Goal: Task Accomplishment & Management: Manage account settings

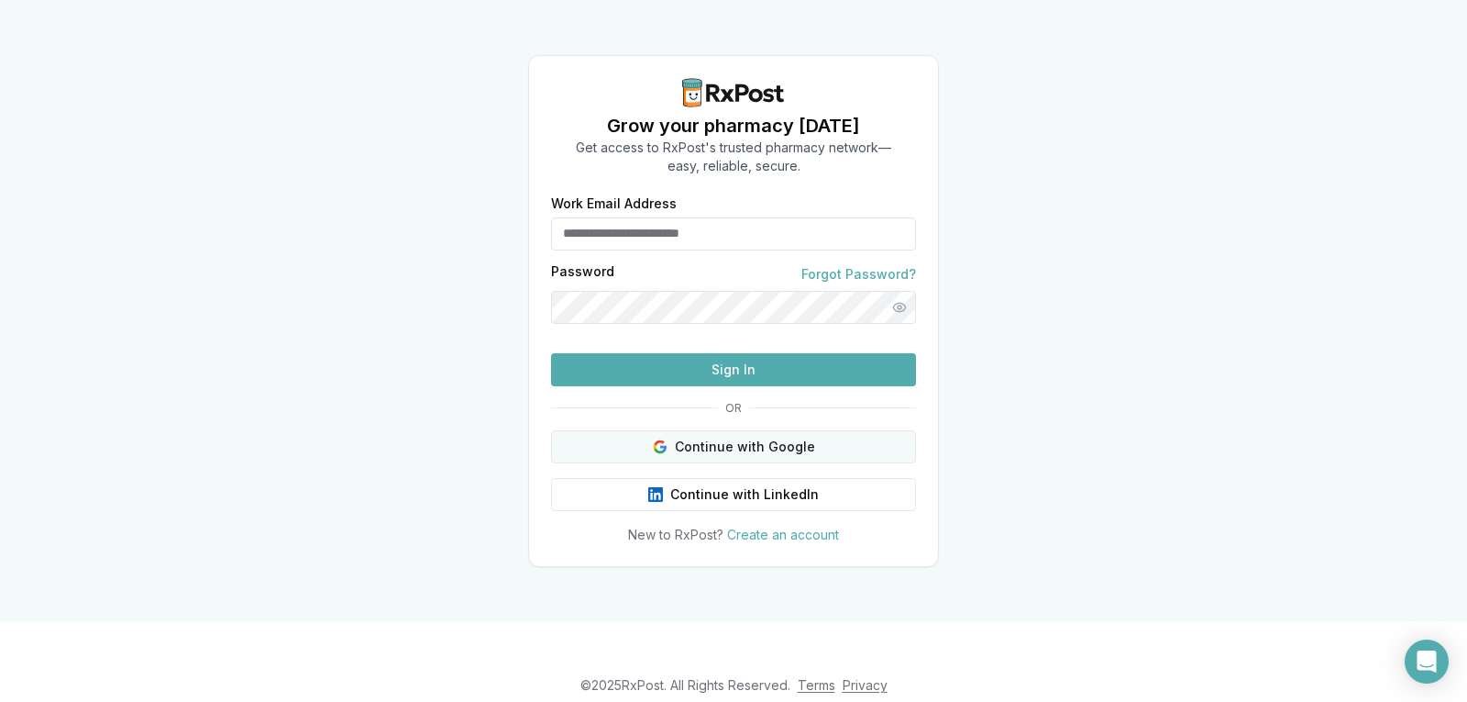
type input "**********"
click at [764, 463] on button "Continue with Google" at bounding box center [733, 446] width 365 height 33
type input "**********"
click at [801, 463] on button "Continue with Google" at bounding box center [733, 446] width 365 height 33
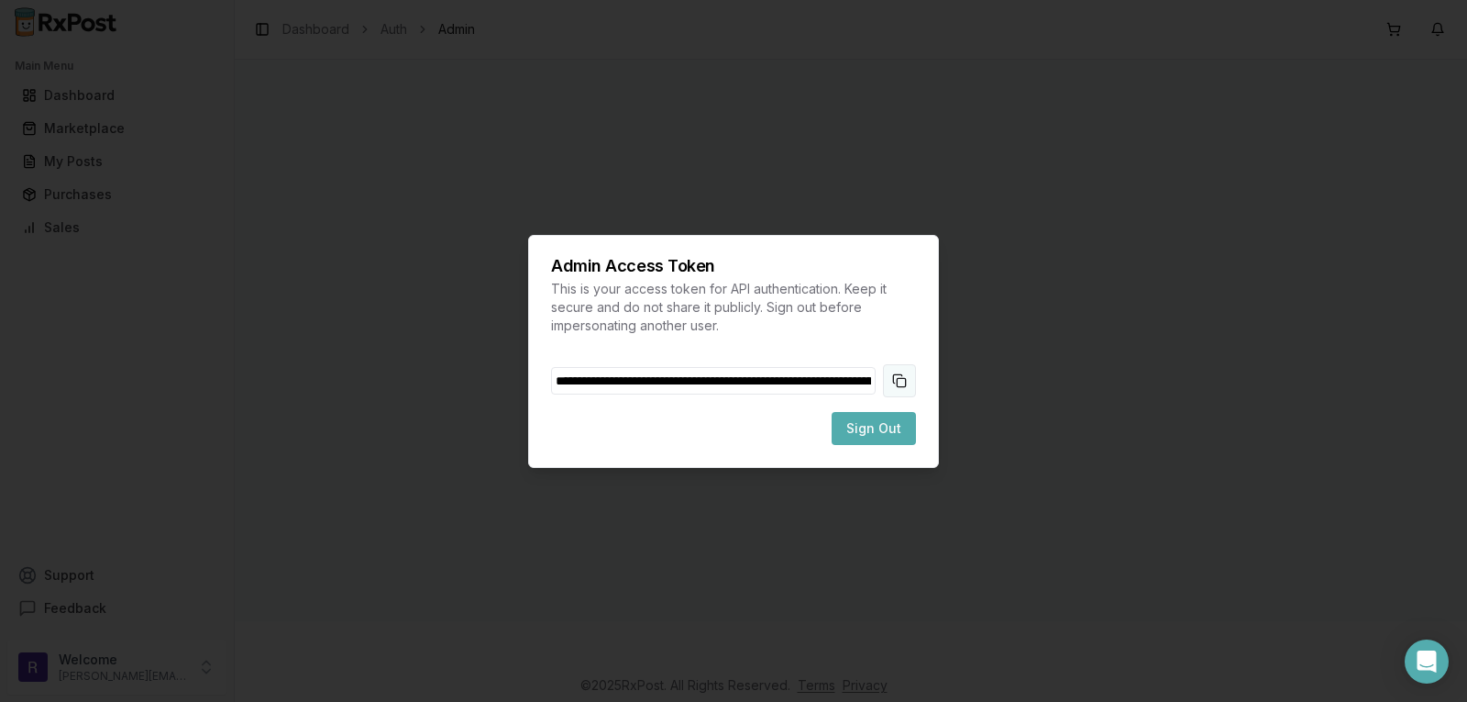
click at [895, 383] on button "Copy token to clipboard" at bounding box center [899, 380] width 33 height 33
click at [868, 436] on span "Sign Out" at bounding box center [874, 428] width 55 height 18
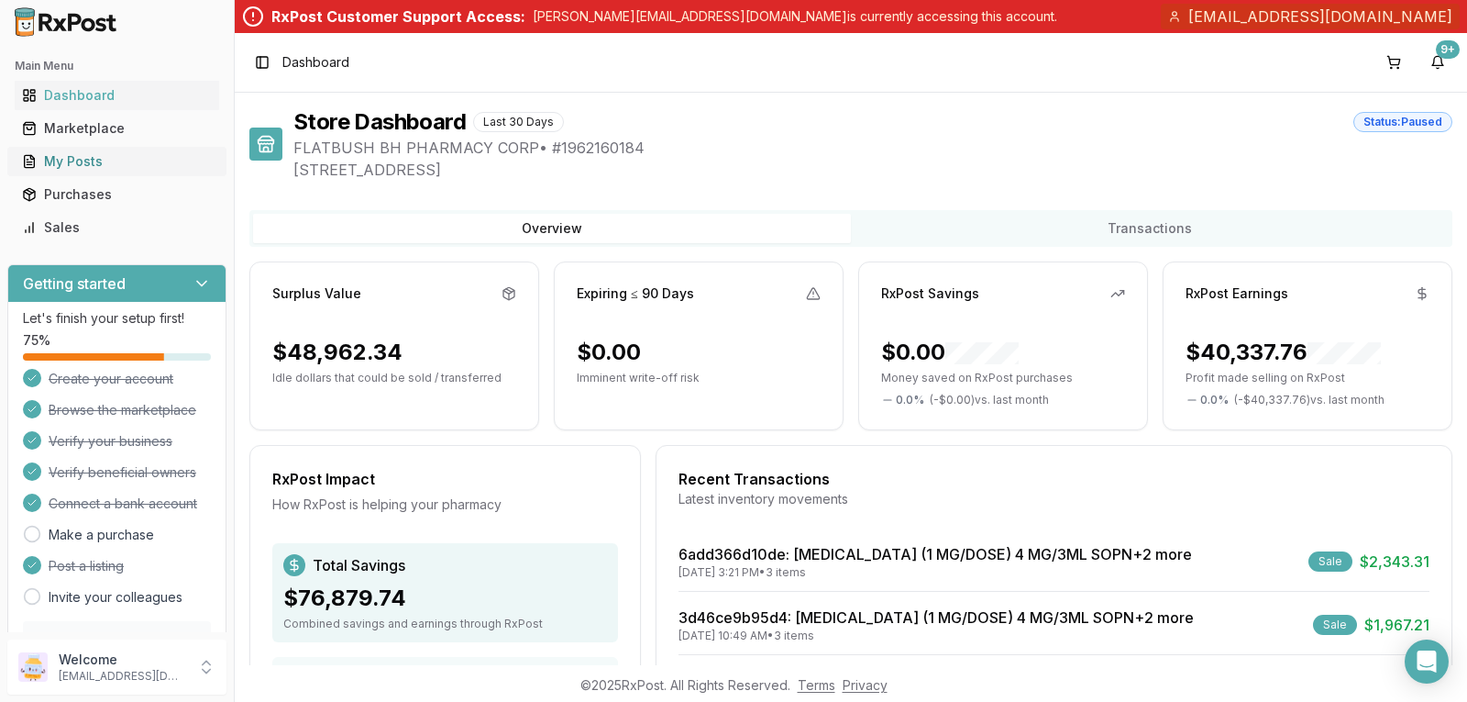
click at [113, 160] on div "My Posts" at bounding box center [117, 161] width 190 height 18
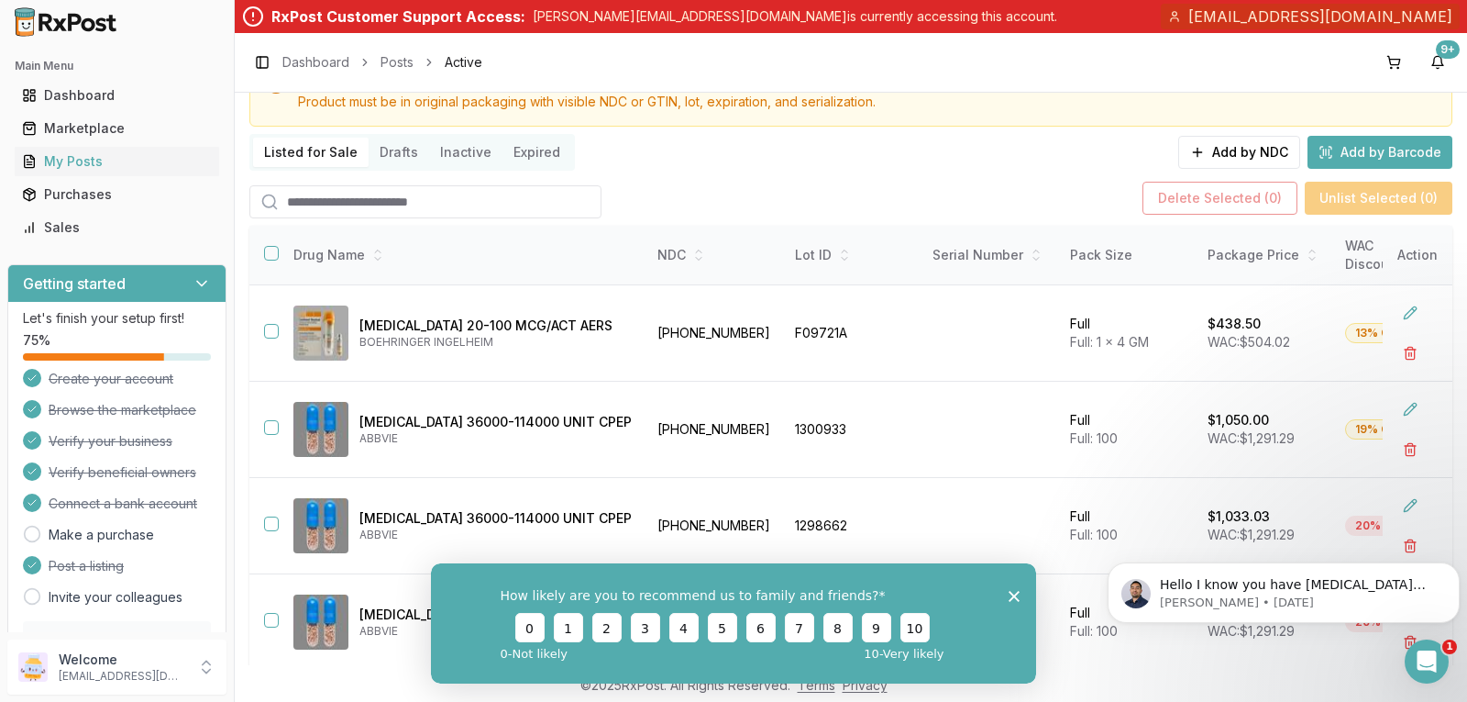
scroll to position [161, 0]
click at [393, 138] on button "Drafts" at bounding box center [399, 151] width 61 height 29
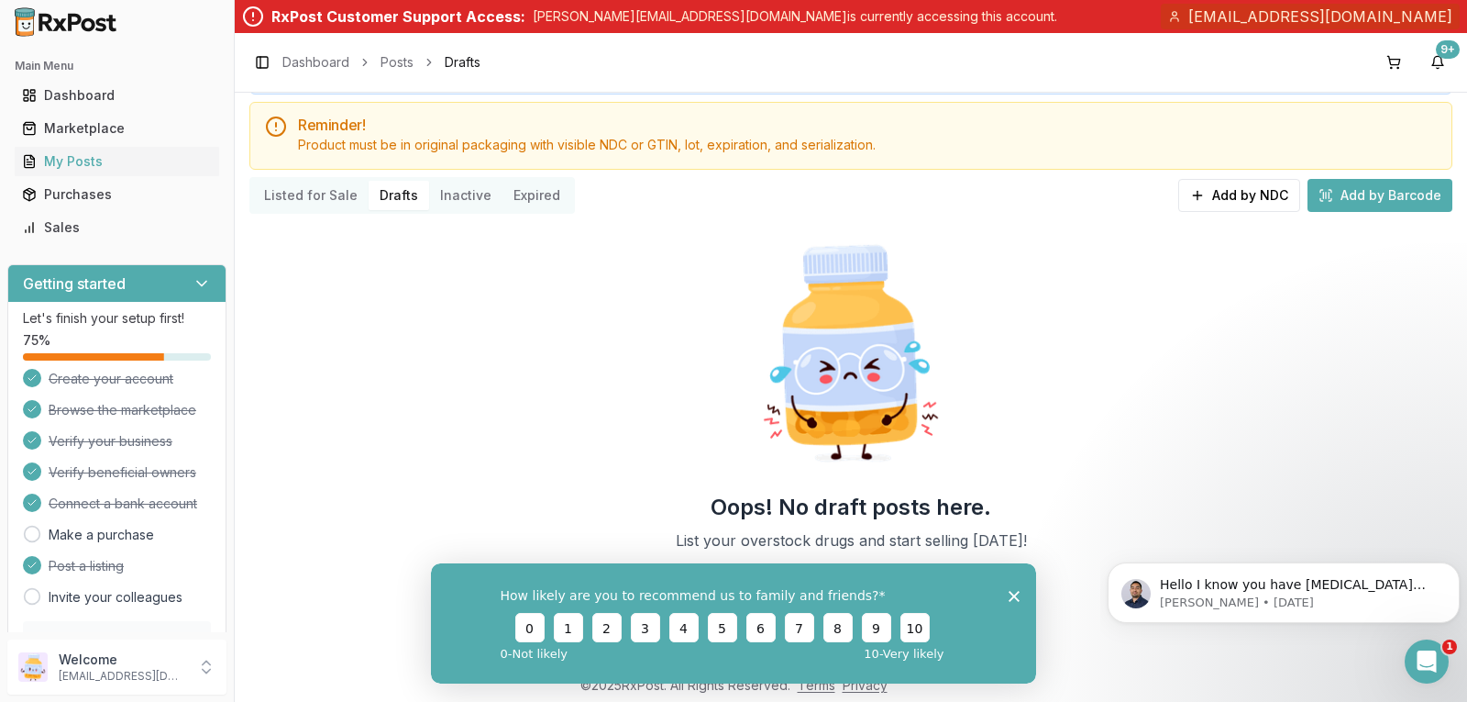
scroll to position [117, 0]
click at [393, 148] on div "Product must be in original packaging with visible NDC or GTIN, lot, expiration…" at bounding box center [867, 145] width 1139 height 18
click at [304, 194] on button "Listed for Sale" at bounding box center [311, 195] width 116 height 29
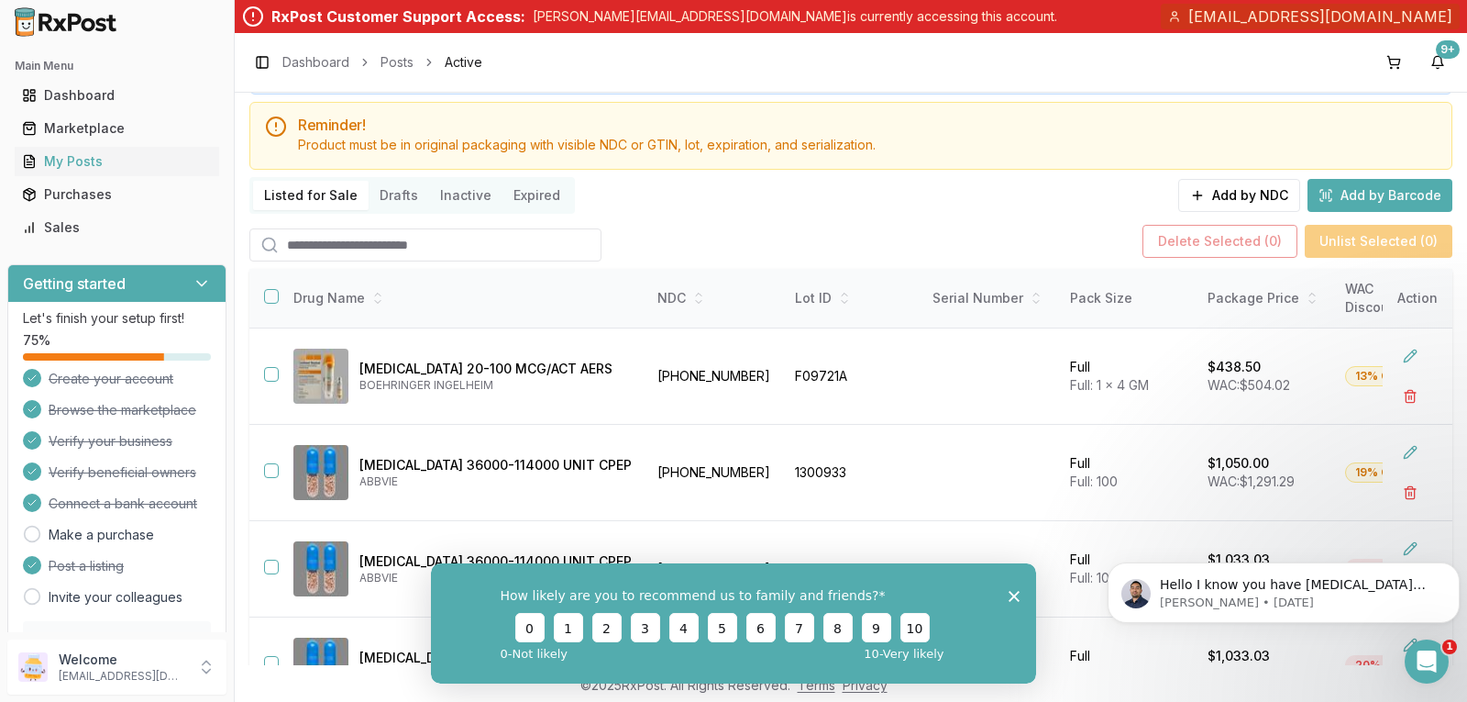
click at [370, 236] on input "search" at bounding box center [425, 244] width 352 height 33
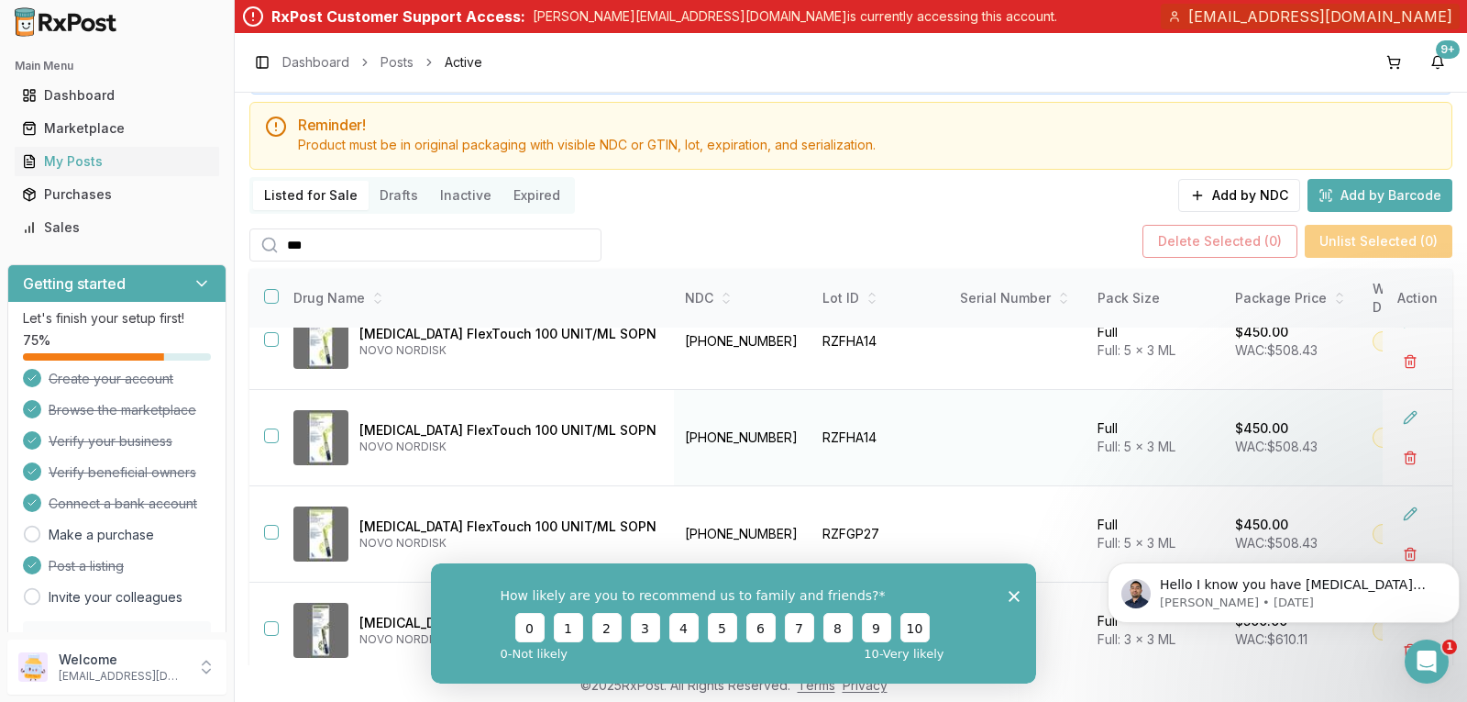
scroll to position [34, 0]
type input "***"
click at [1013, 594] on polygon "Close survey" at bounding box center [1014, 595] width 11 height 11
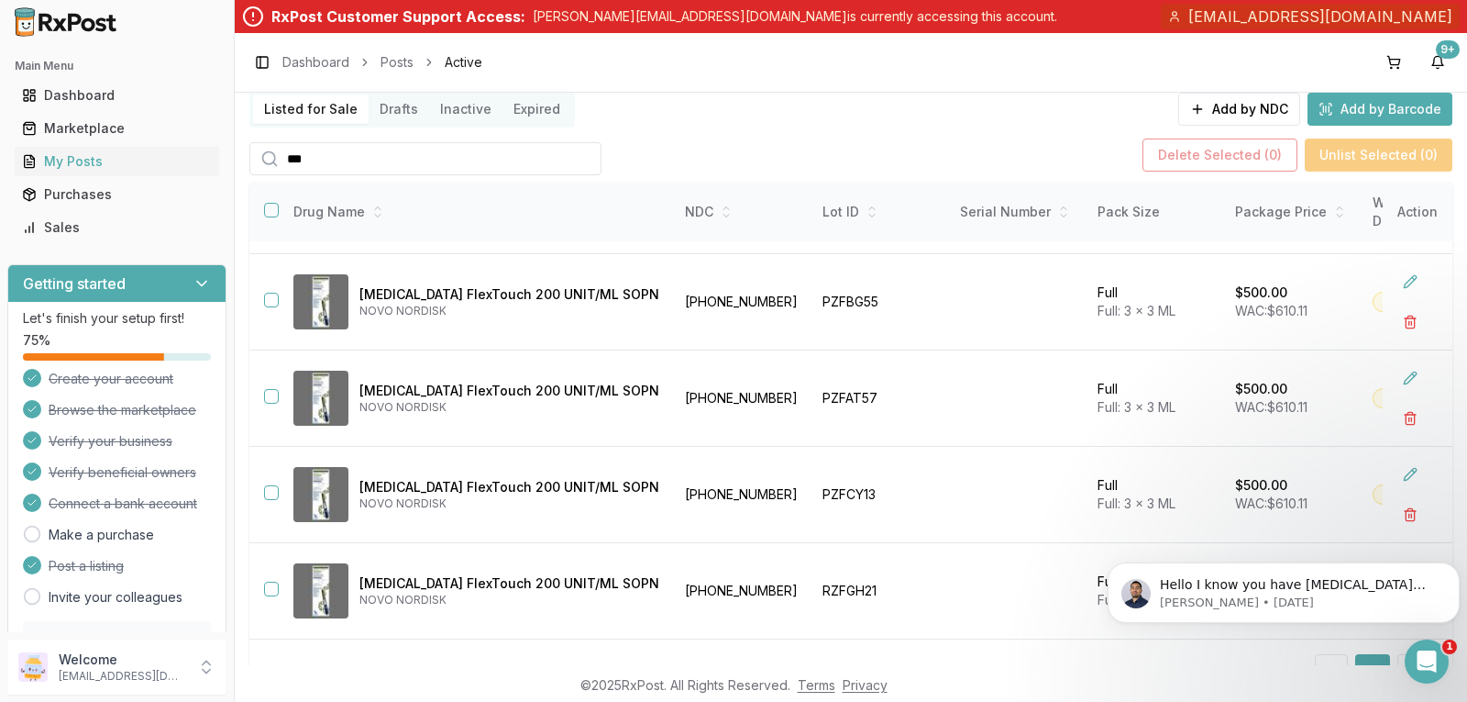
scroll to position [205, 0]
click at [153, 679] on p "flatbushbh98@gmail.com" at bounding box center [122, 676] width 127 height 15
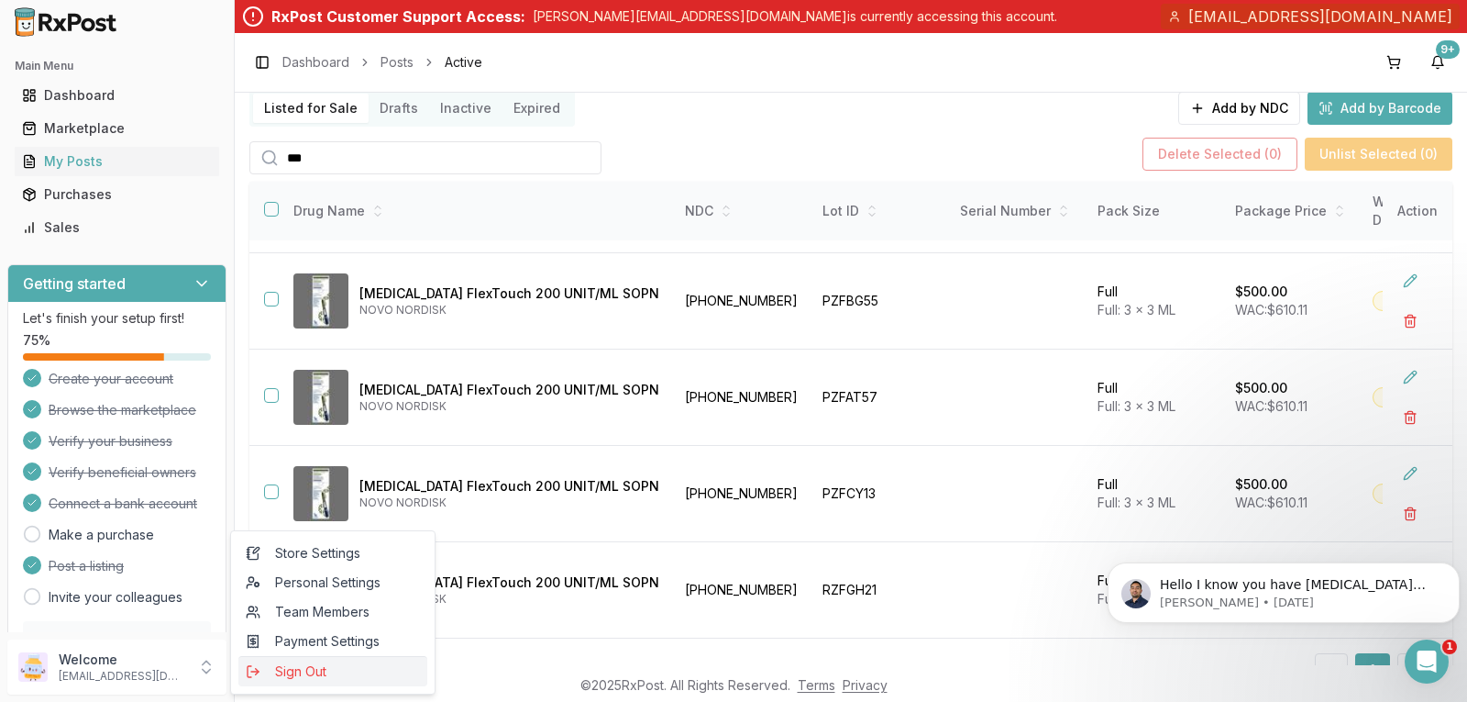
click at [285, 674] on span "Sign Out" at bounding box center [333, 671] width 174 height 18
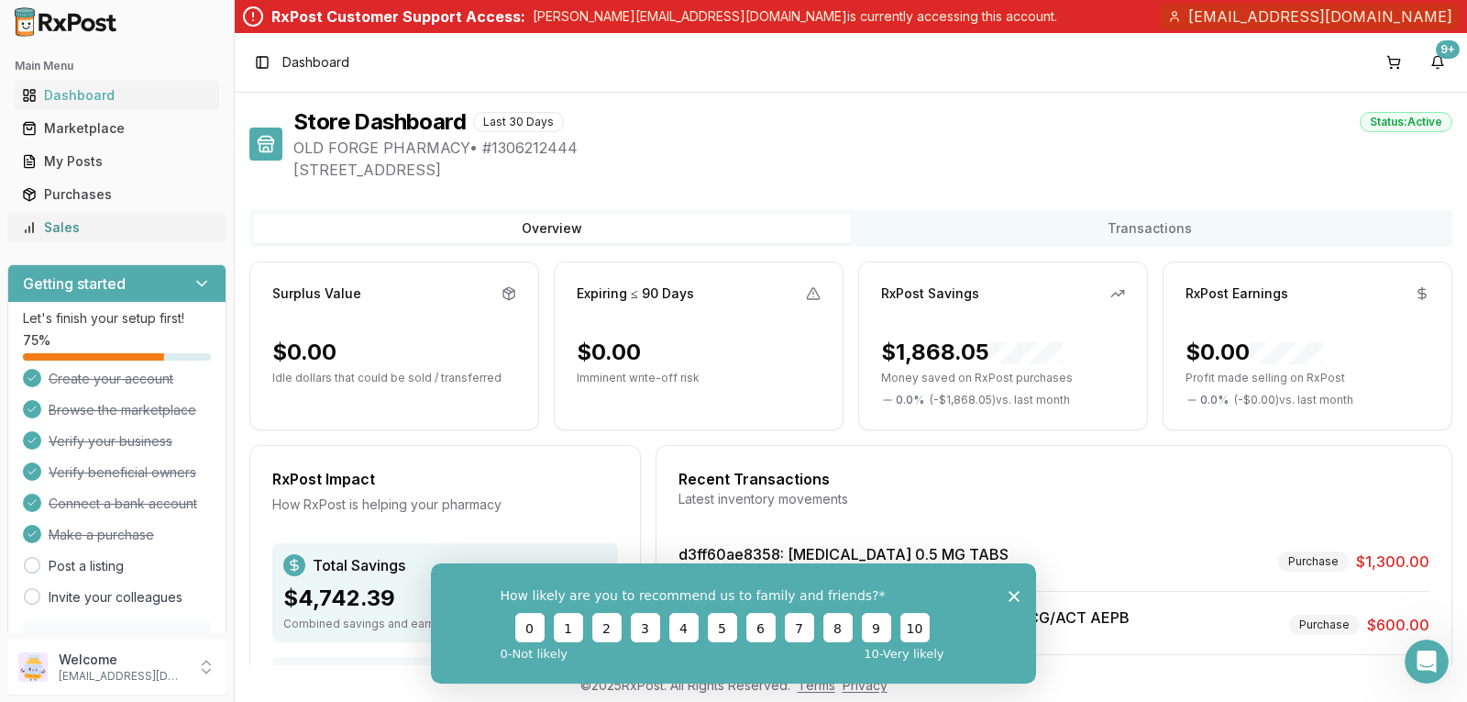
click at [98, 225] on div "Sales" at bounding box center [117, 227] width 190 height 18
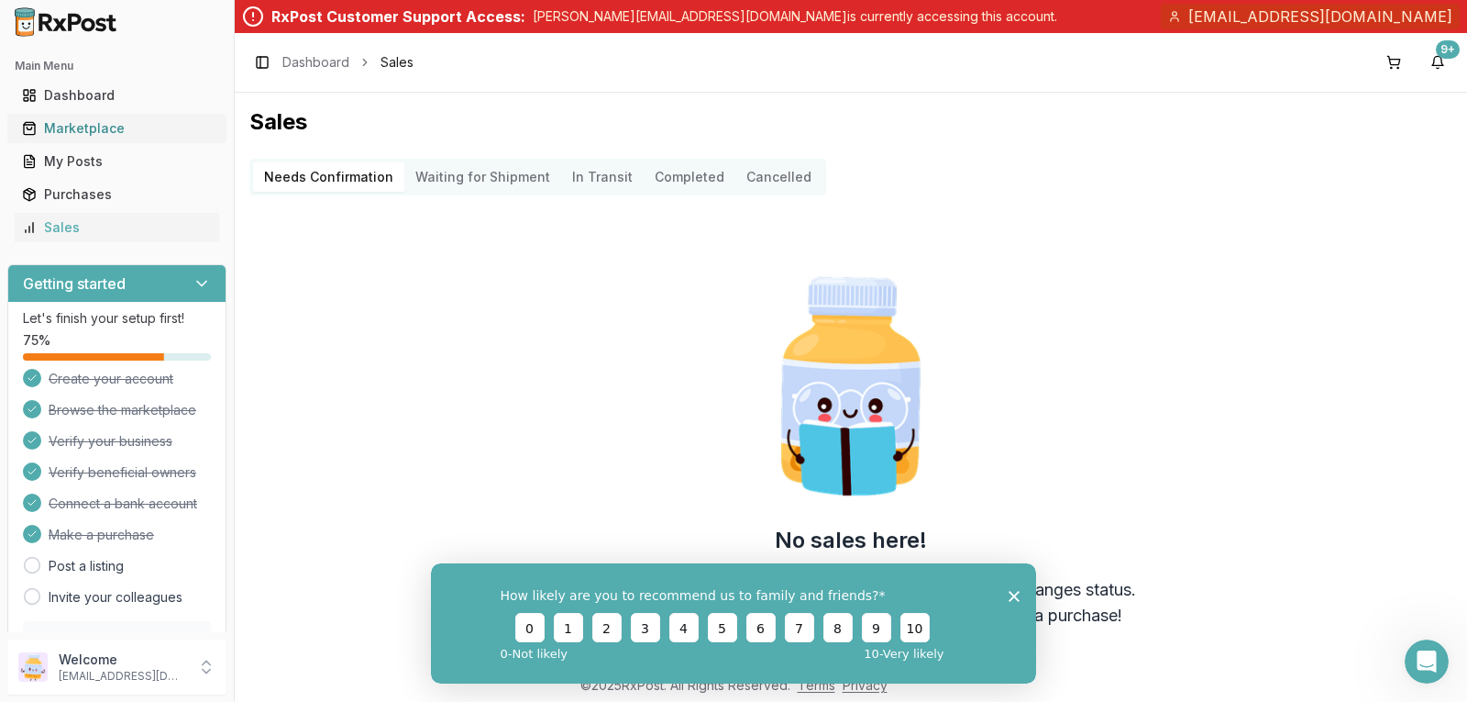
click at [102, 121] on div "Marketplace" at bounding box center [117, 128] width 190 height 18
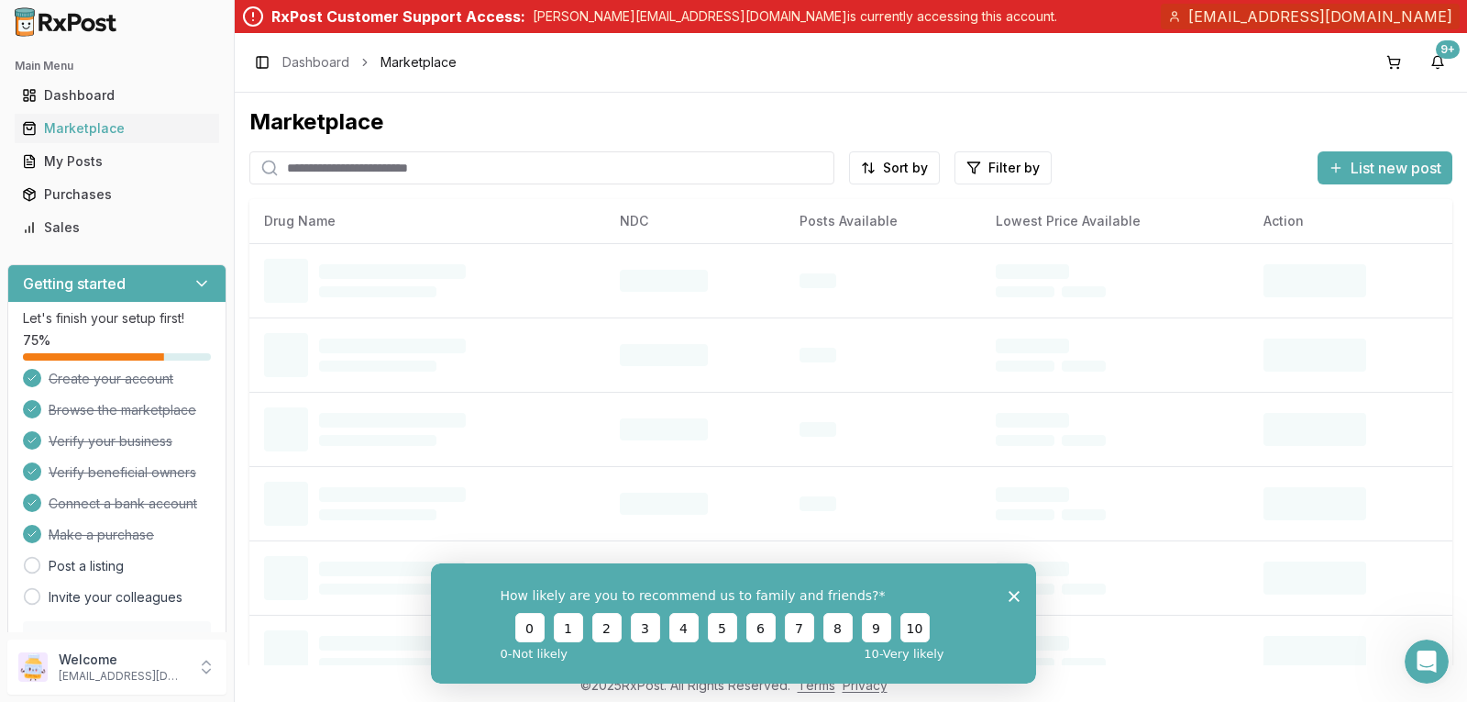
click at [297, 159] on input "search" at bounding box center [541, 167] width 585 height 33
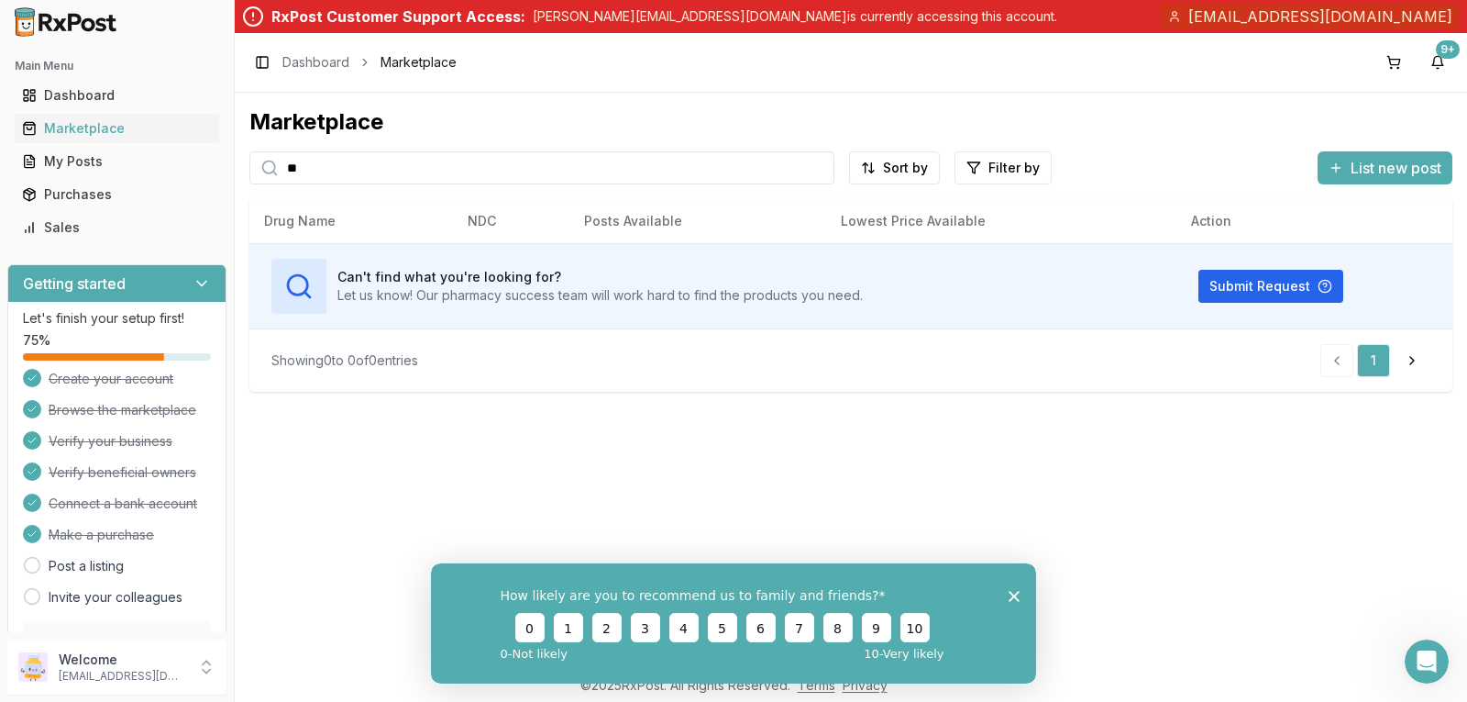
type input "*"
click at [87, 677] on p "lms@oldforgepharmacy.com" at bounding box center [122, 676] width 127 height 15
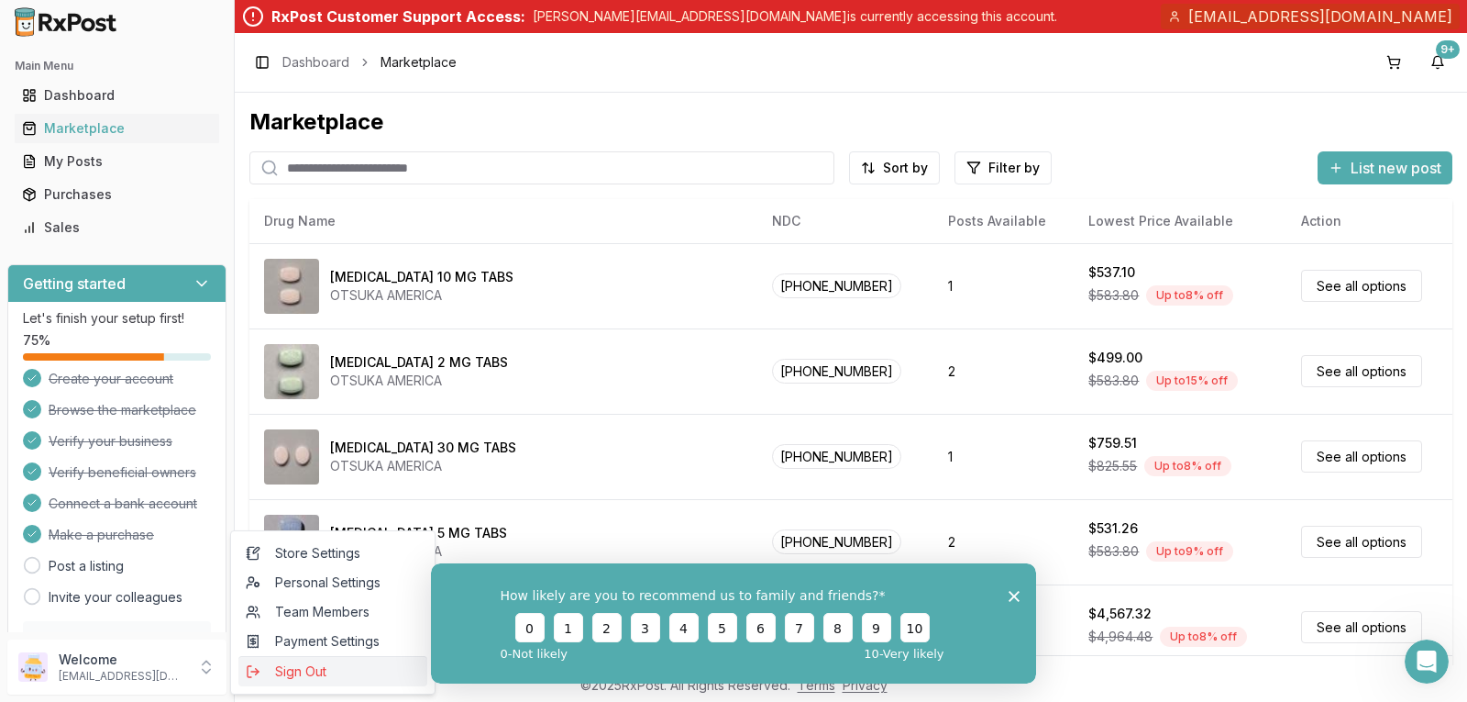
click at [307, 669] on span "Sign Out" at bounding box center [333, 671] width 174 height 18
